Goal: Task Accomplishment & Management: Use online tool/utility

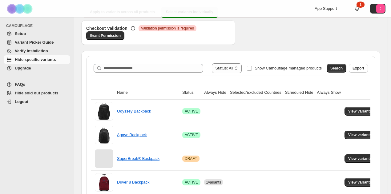
scroll to position [65, 0]
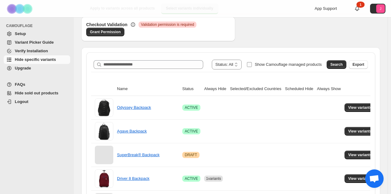
click at [300, 62] on span "Show Camouflage managed products" at bounding box center [288, 64] width 67 height 5
click at [344, 62] on button "Search" at bounding box center [337, 64] width 20 height 9
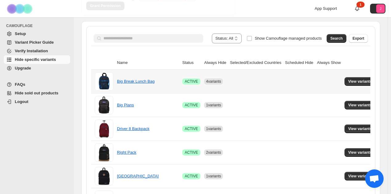
scroll to position [94, 0]
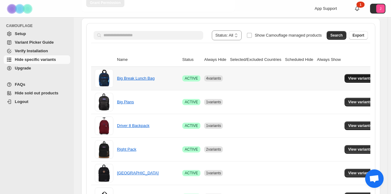
click at [354, 75] on button "View variants" at bounding box center [360, 78] width 31 height 9
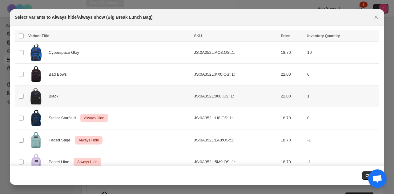
scroll to position [0, 0]
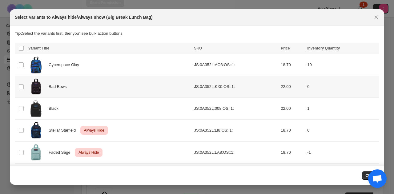
click at [25, 85] on td "Select product variant" at bounding box center [21, 87] width 12 height 22
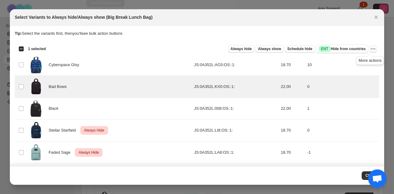
click at [370, 50] on icon "More actions" at bounding box center [373, 49] width 6 height 6
click at [251, 50] on span "Always hide" at bounding box center [241, 49] width 21 height 5
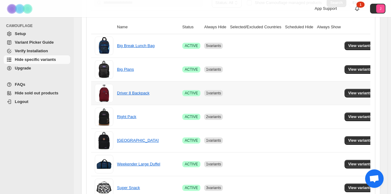
scroll to position [127, 0]
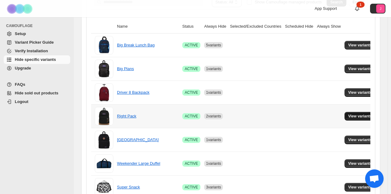
click at [352, 114] on span "View variants" at bounding box center [360, 116] width 24 height 5
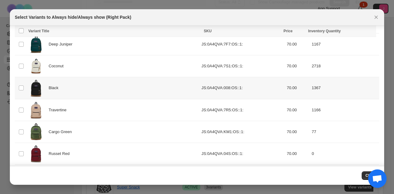
scroll to position [96, 0]
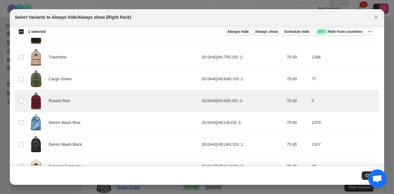
click at [243, 30] on span "Always hide" at bounding box center [238, 31] width 21 height 5
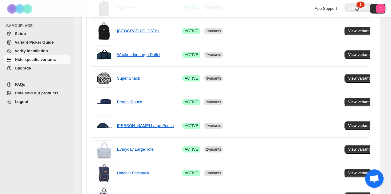
scroll to position [240, 0]
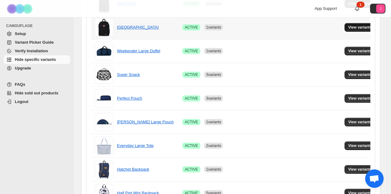
click at [361, 28] on span "View variants" at bounding box center [360, 27] width 24 height 5
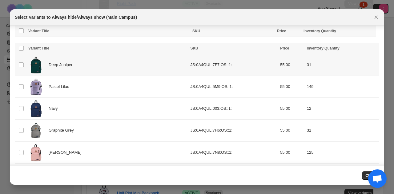
scroll to position [62, 0]
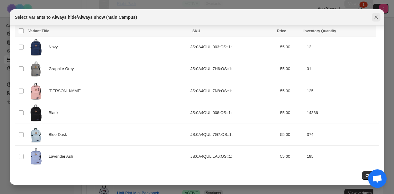
click at [377, 17] on icon "Close" at bounding box center [376, 17] width 6 height 6
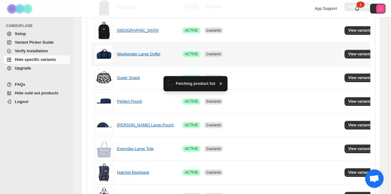
scroll to position [240, 0]
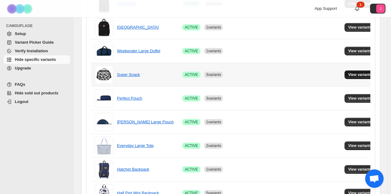
click at [353, 73] on span "View variants" at bounding box center [360, 74] width 24 height 5
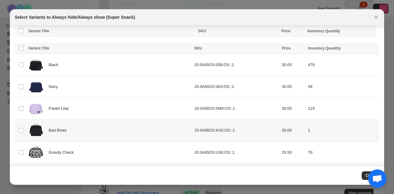
scroll to position [55, 0]
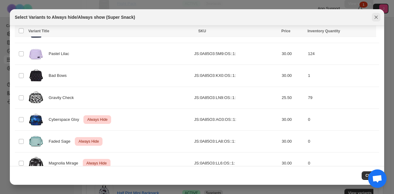
click at [375, 16] on icon "Close" at bounding box center [376, 17] width 6 height 6
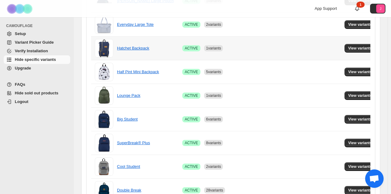
scroll to position [364, 0]
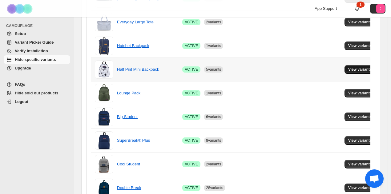
click at [363, 65] on button "View variants" at bounding box center [360, 69] width 31 height 9
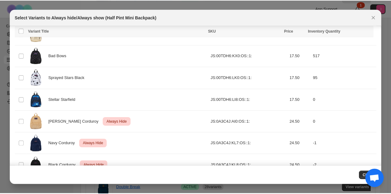
scroll to position [229, 0]
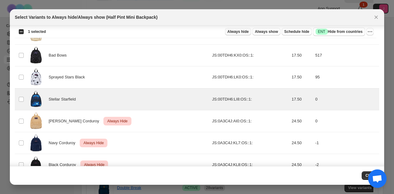
click at [243, 29] on button "Always hide" at bounding box center [238, 31] width 26 height 7
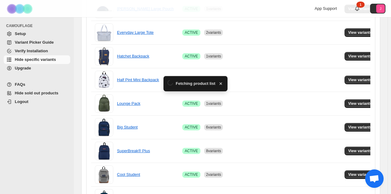
scroll to position [364, 0]
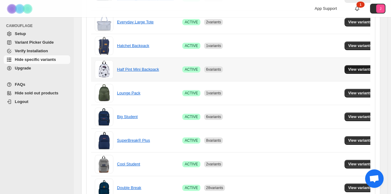
click at [350, 66] on button "View variants" at bounding box center [360, 69] width 31 height 9
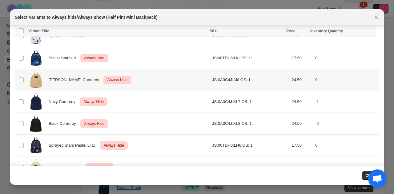
scroll to position [285, 0]
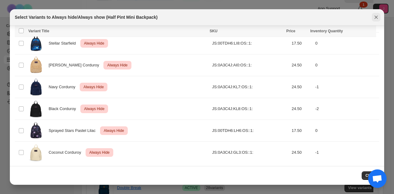
click at [380, 16] on button "Close" at bounding box center [376, 17] width 9 height 9
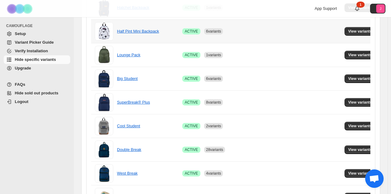
scroll to position [403, 0]
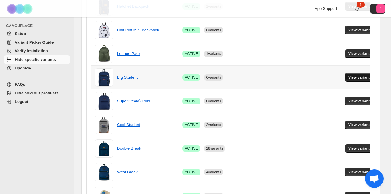
click at [356, 75] on span "View variants" at bounding box center [360, 77] width 24 height 5
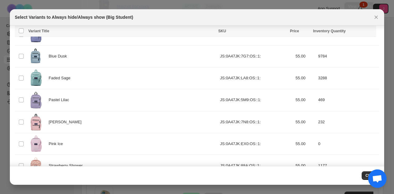
scroll to position [205, 0]
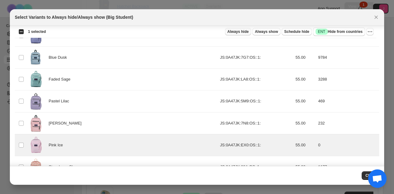
click at [245, 33] on span "Always hide" at bounding box center [238, 31] width 21 height 5
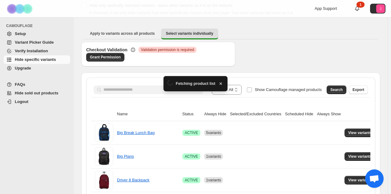
scroll to position [403, 0]
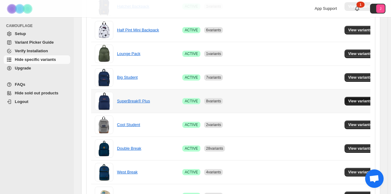
click at [354, 99] on span "View variants" at bounding box center [360, 101] width 24 height 5
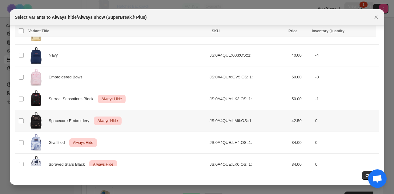
scroll to position [651, 0]
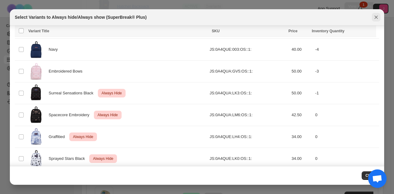
click at [374, 17] on icon "Close" at bounding box center [376, 17] width 6 height 6
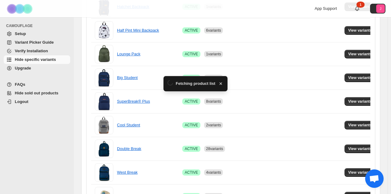
scroll to position [403, 0]
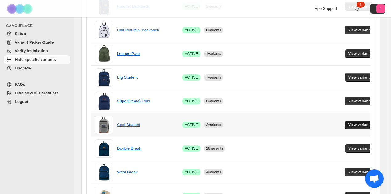
click at [355, 124] on span "View variants" at bounding box center [360, 125] width 24 height 5
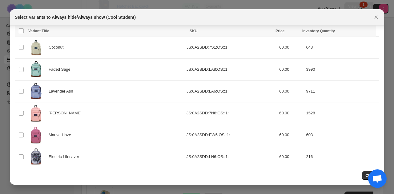
scroll to position [84, 0]
click at [374, 16] on icon "Close" at bounding box center [376, 17] width 6 height 6
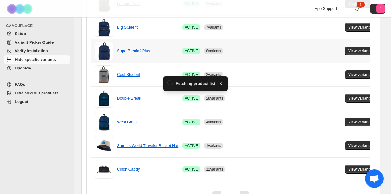
scroll to position [466, 0]
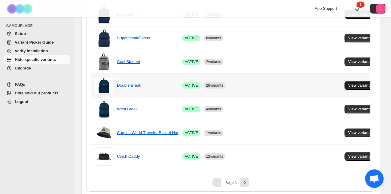
click at [365, 86] on span "View variants" at bounding box center [360, 85] width 24 height 5
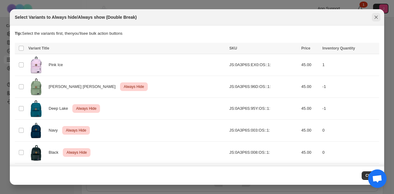
click at [375, 17] on icon "Close" at bounding box center [376, 17] width 6 height 6
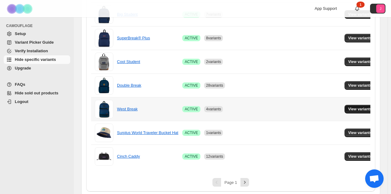
click at [361, 105] on button "View variants" at bounding box center [360, 109] width 31 height 9
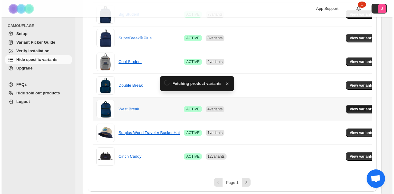
scroll to position [0, 0]
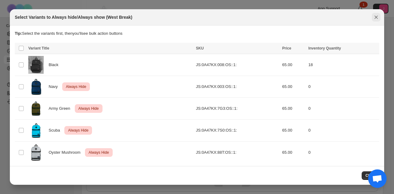
click at [374, 18] on icon "Close" at bounding box center [376, 17] width 6 height 6
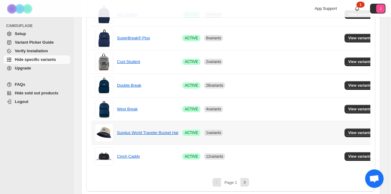
scroll to position [465, 0]
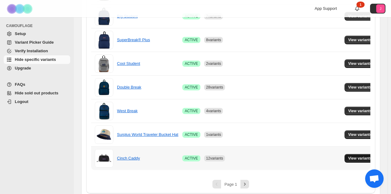
click at [348, 157] on span "View variants" at bounding box center [360, 158] width 24 height 5
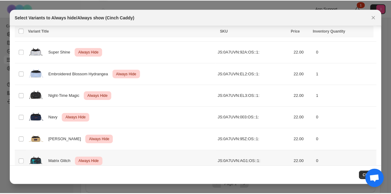
scroll to position [167, 0]
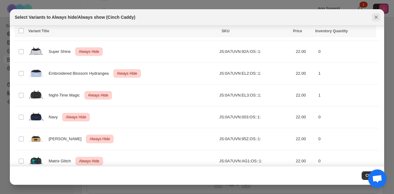
click at [376, 19] on icon "Close" at bounding box center [376, 17] width 6 height 6
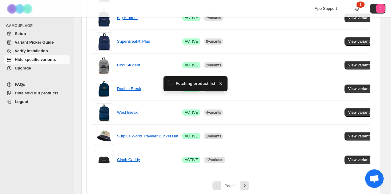
scroll to position [465, 0]
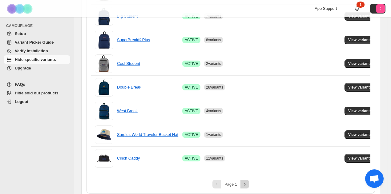
click at [248, 181] on icon "Next" at bounding box center [245, 184] width 6 height 6
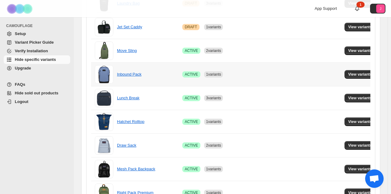
scroll to position [140, 0]
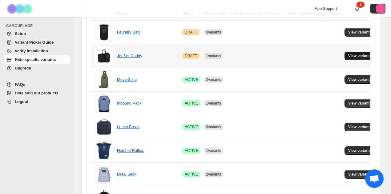
click at [351, 55] on span "View variants" at bounding box center [360, 56] width 24 height 5
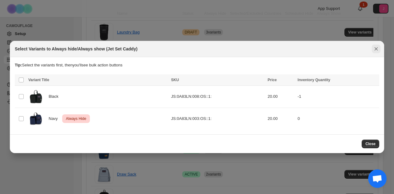
click at [375, 52] on icon "Close" at bounding box center [376, 49] width 6 height 6
